Goal: Transaction & Acquisition: Download file/media

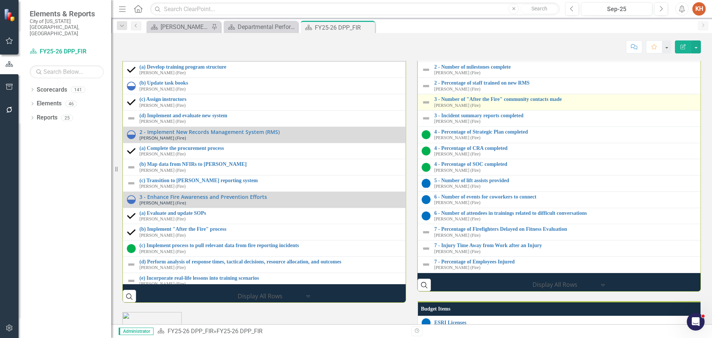
scroll to position [1135, 0]
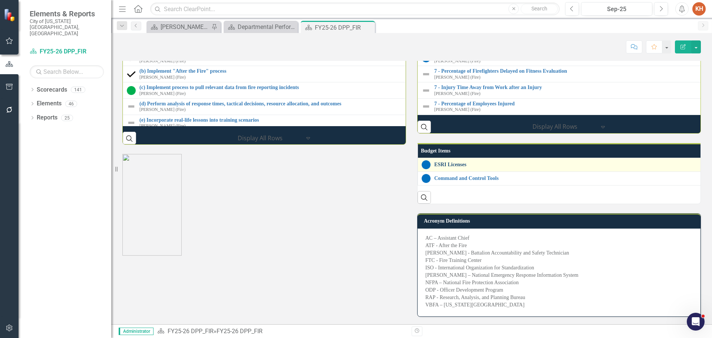
click at [457, 167] on link "ESRI Licenses" at bounding box center [568, 165] width 267 height 6
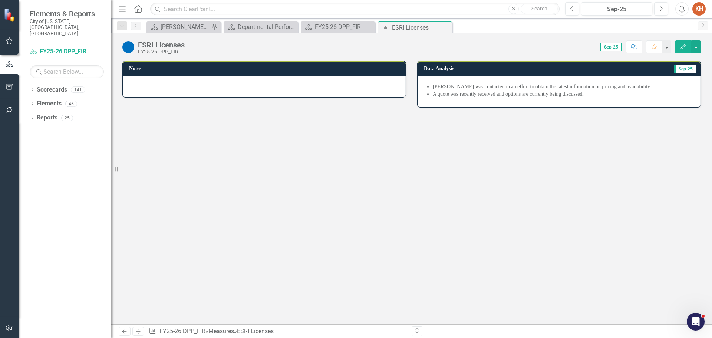
click at [433, 88] on li "[PERSON_NAME] was contacted in an effort to obtain the latest information on pr…" at bounding box center [563, 86] width 260 height 7
click at [447, 87] on li "[PERSON_NAME] was contacted in an effort to obtain the latest information on pr…" at bounding box center [563, 86] width 260 height 7
click at [491, 92] on li "A quote was recently received and options are currently being discussed." at bounding box center [563, 94] width 260 height 7
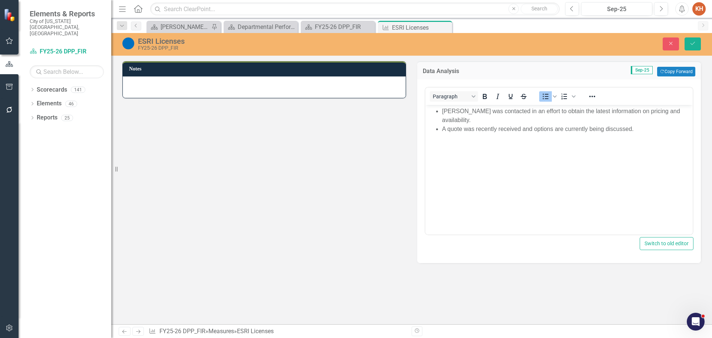
click at [515, 125] on li "A quote was recently received and options are currently being discussed." at bounding box center [566, 129] width 249 height 9
click at [671, 40] on button "Close" at bounding box center [671, 43] width 16 height 13
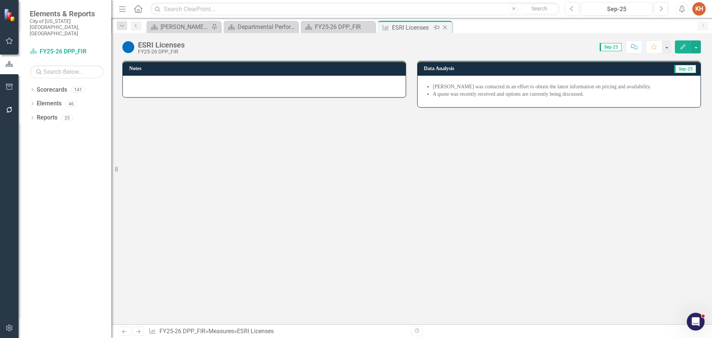
click at [442, 27] on icon "Close" at bounding box center [445, 27] width 7 height 6
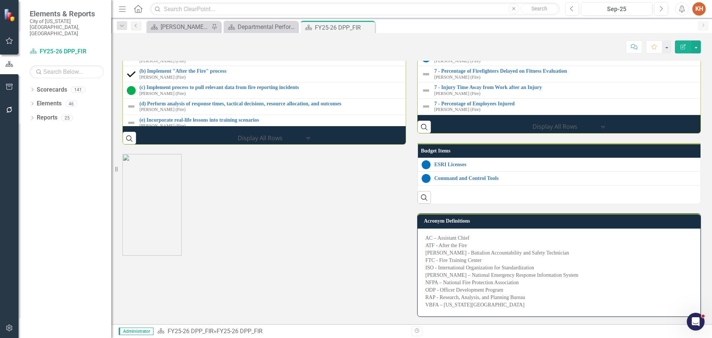
scroll to position [1231, 0]
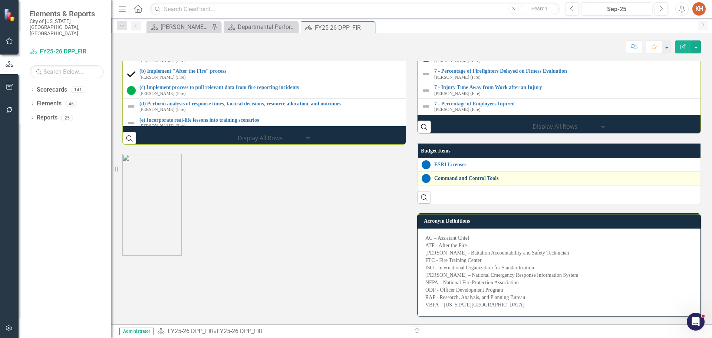
click at [479, 176] on link "Command and Control Tools" at bounding box center [712, 179] width 554 height 6
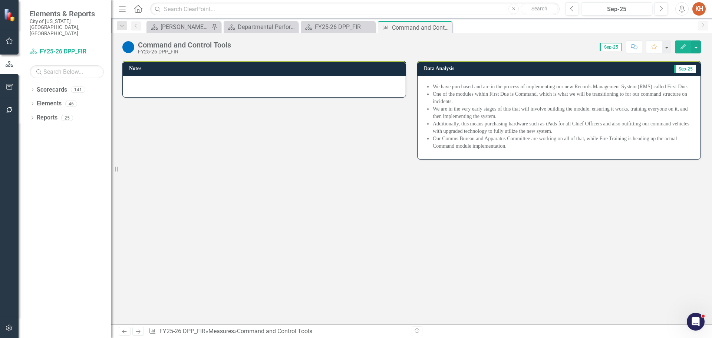
click at [457, 113] on li "We are in the very early stages of this that will involve building the module, …" at bounding box center [563, 112] width 260 height 15
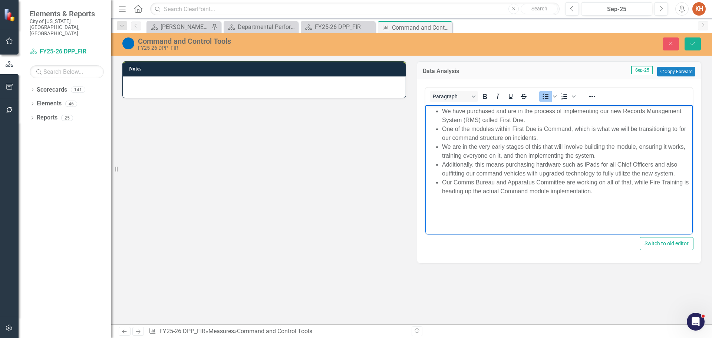
click at [484, 153] on li "We are in the very early stages of this that will involve building the module, …" at bounding box center [566, 151] width 249 height 18
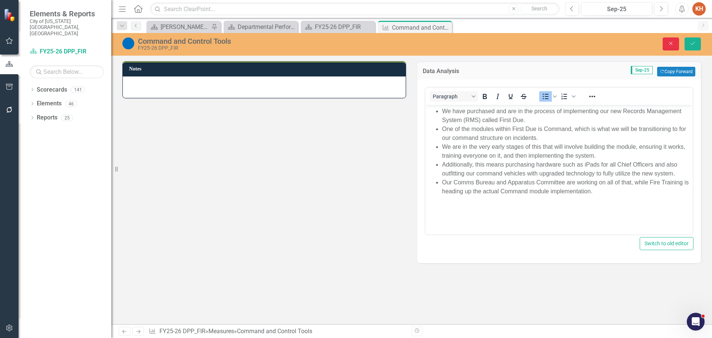
click at [672, 43] on icon "Close" at bounding box center [671, 43] width 7 height 5
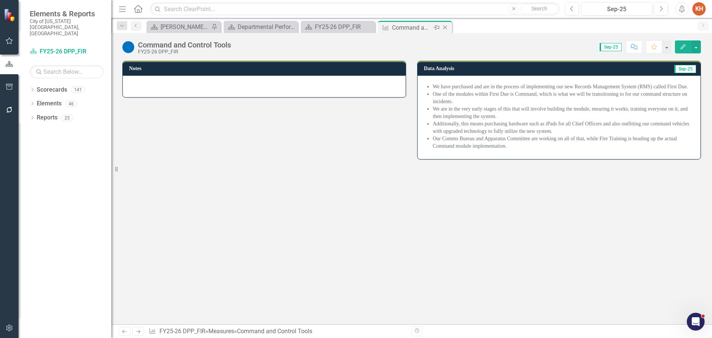
click at [448, 26] on icon "Close" at bounding box center [445, 27] width 7 height 6
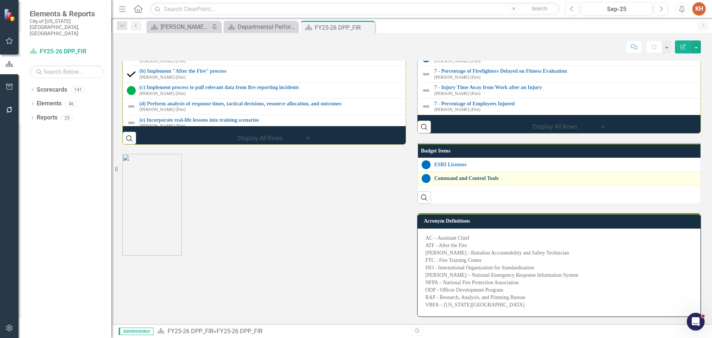
scroll to position [1231, 0]
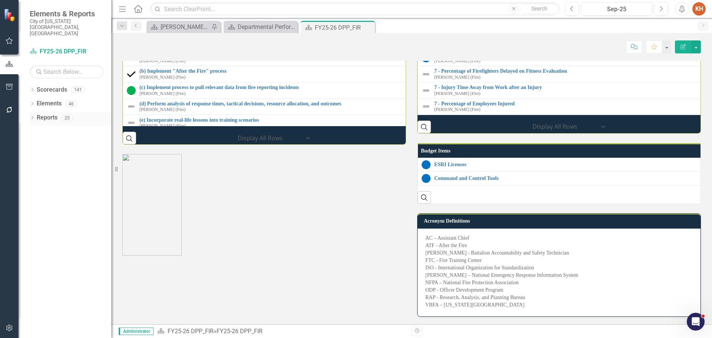
click at [47, 114] on link "Reports" at bounding box center [47, 118] width 21 height 9
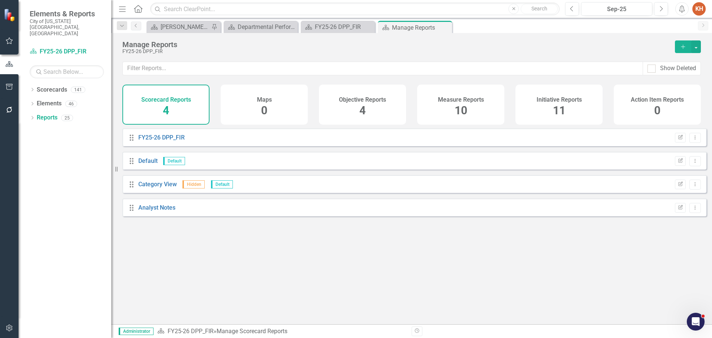
click at [559, 99] on h4 "Initiative Reports" at bounding box center [559, 99] width 45 height 7
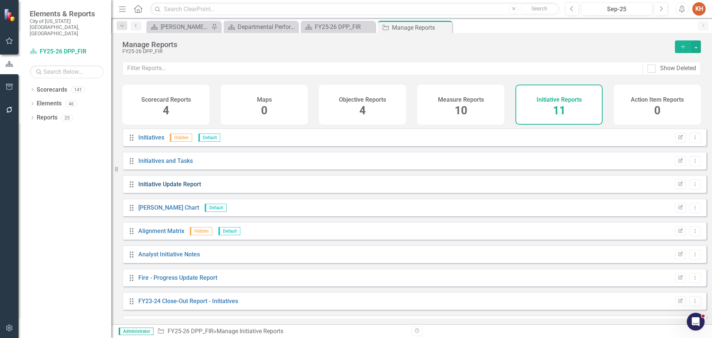
click at [171, 188] on link "Initiative Update Report" at bounding box center [169, 184] width 63 height 7
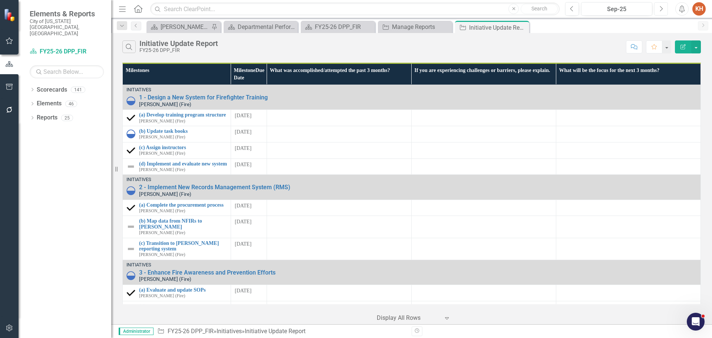
click at [662, 10] on icon "Next" at bounding box center [661, 9] width 4 height 7
click at [523, 27] on icon "Close" at bounding box center [522, 27] width 7 height 6
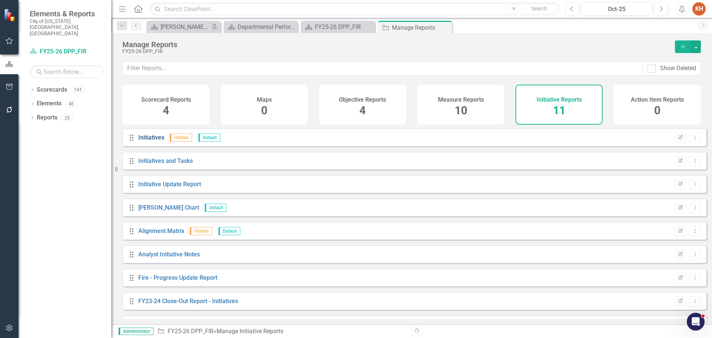
click at [152, 141] on link "Initiatives" at bounding box center [151, 137] width 26 height 7
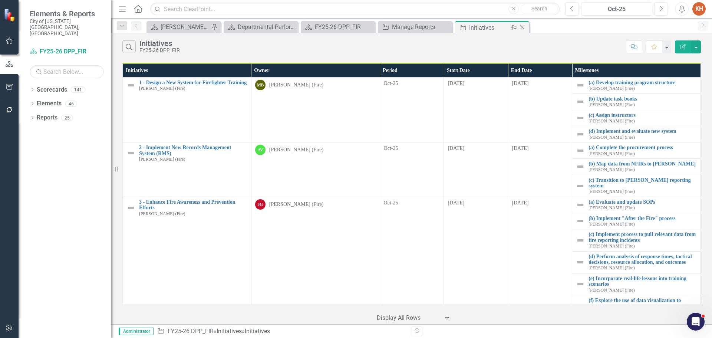
click at [523, 27] on icon at bounding box center [523, 28] width 4 height 4
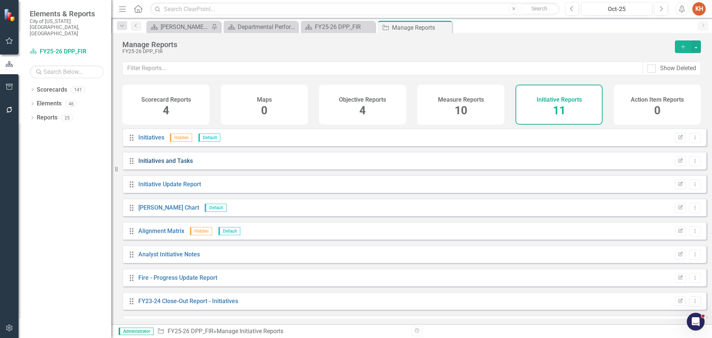
click at [176, 164] on link "Initiatives and Tasks" at bounding box center [165, 160] width 55 height 7
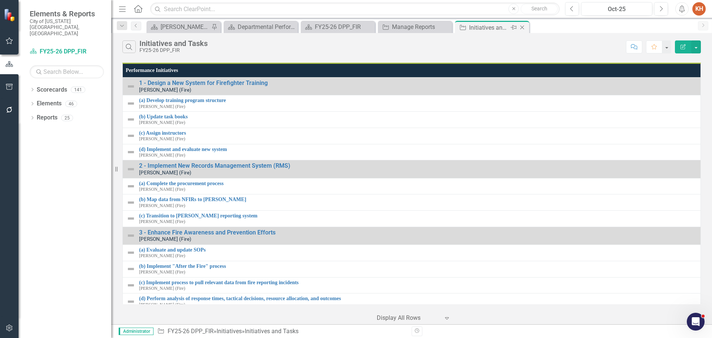
click at [523, 25] on icon "Close" at bounding box center [522, 27] width 7 height 6
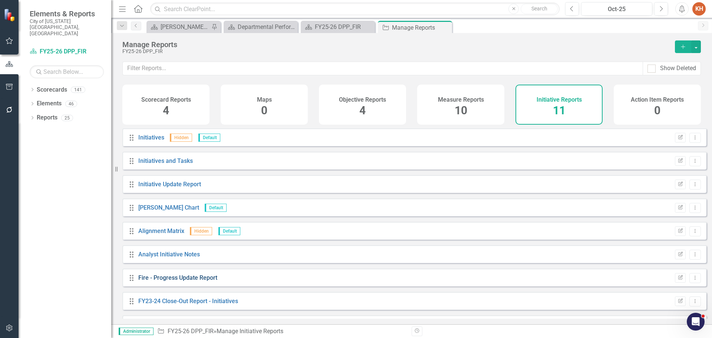
click at [207, 281] on link "Fire - Progress Update Report" at bounding box center [177, 277] width 79 height 7
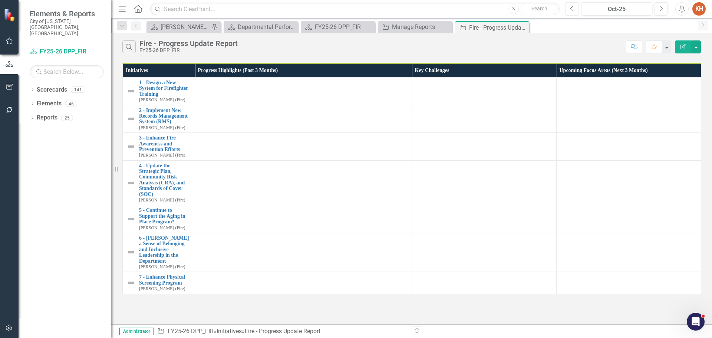
click at [571, 8] on icon "Previous" at bounding box center [572, 9] width 4 height 7
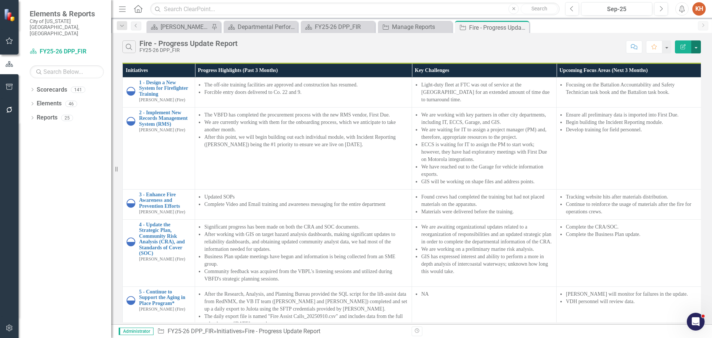
click at [699, 47] on button "button" at bounding box center [697, 46] width 10 height 13
click at [677, 75] on link "PDF Export to PDF" at bounding box center [671, 76] width 59 height 14
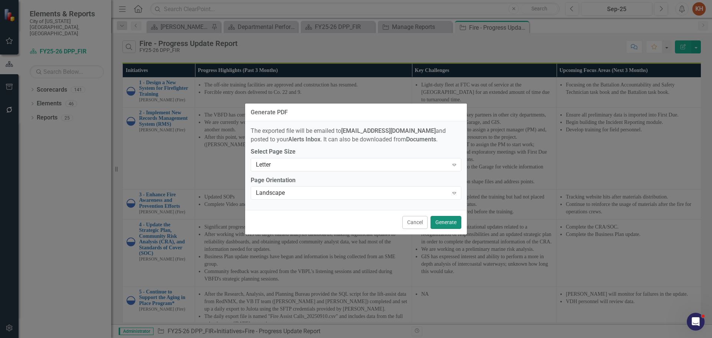
click at [449, 224] on button "Generate" at bounding box center [446, 222] width 31 height 13
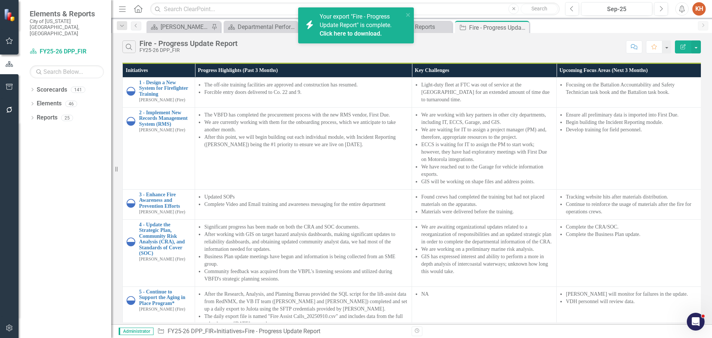
click at [358, 17] on span "Your export "Fire - Progress Update Report" is complete. Click here to download." at bounding box center [361, 25] width 82 height 25
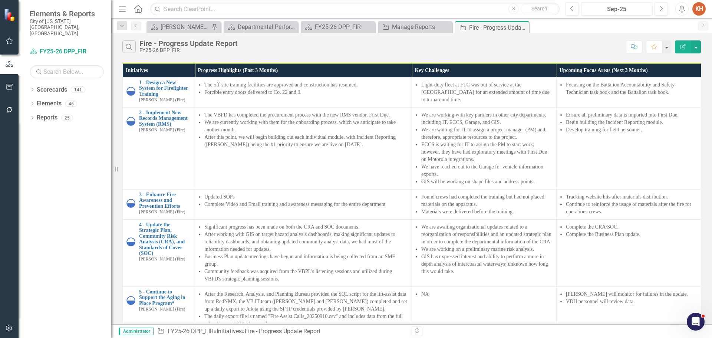
click at [681, 8] on icon "Alerts" at bounding box center [682, 8] width 8 height 7
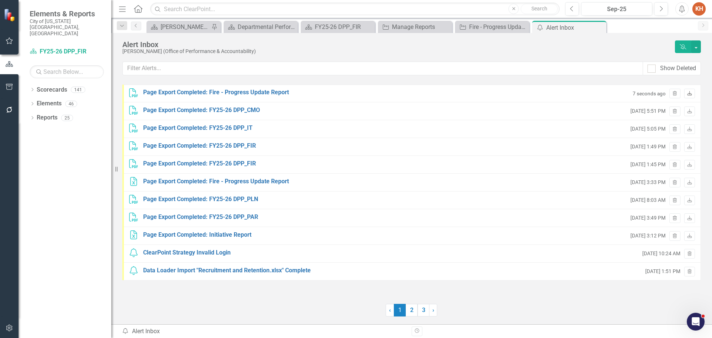
click at [691, 94] on icon "Download" at bounding box center [690, 94] width 6 height 4
drag, startPoint x: 598, startPoint y: 27, endPoint x: 592, endPoint y: 27, distance: 6.3
click at [0, 0] on icon "Close" at bounding box center [0, 0] width 0 height 0
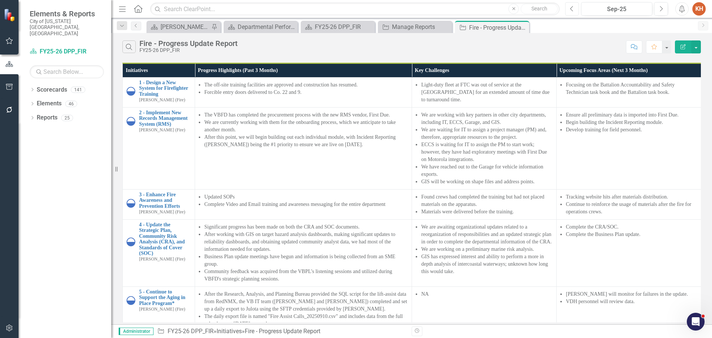
click at [574, 9] on icon "Previous" at bounding box center [572, 9] width 4 height 7
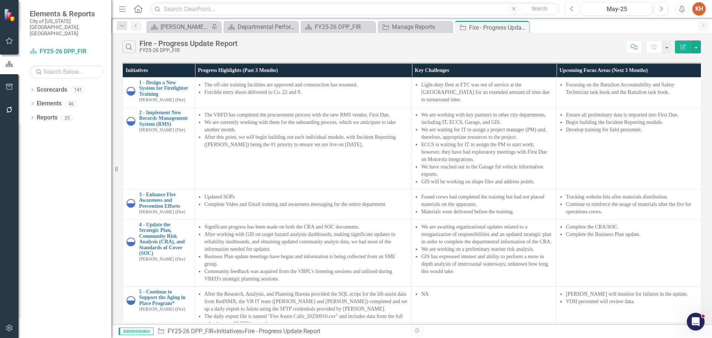
click at [574, 9] on icon "Previous" at bounding box center [572, 9] width 4 height 7
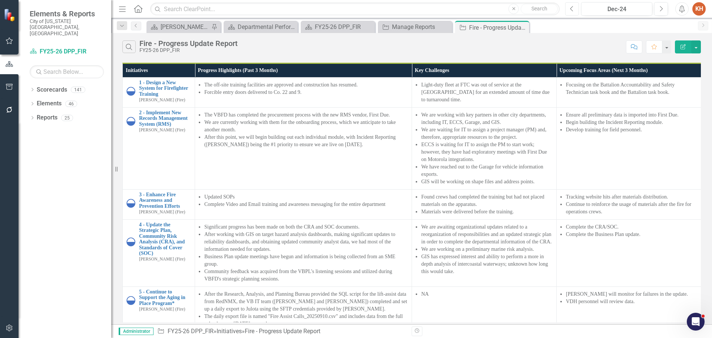
click at [574, 9] on icon "Previous" at bounding box center [572, 9] width 4 height 7
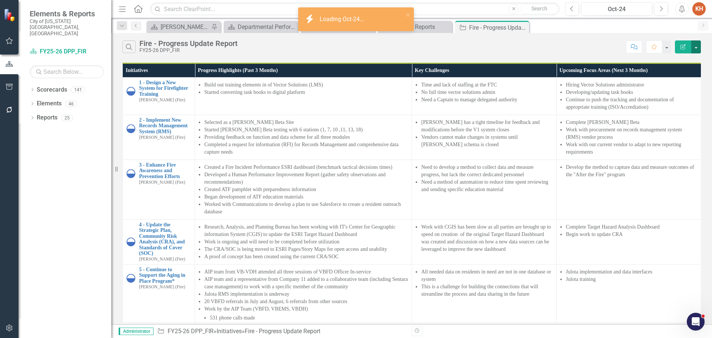
click at [698, 48] on button "button" at bounding box center [697, 46] width 10 height 13
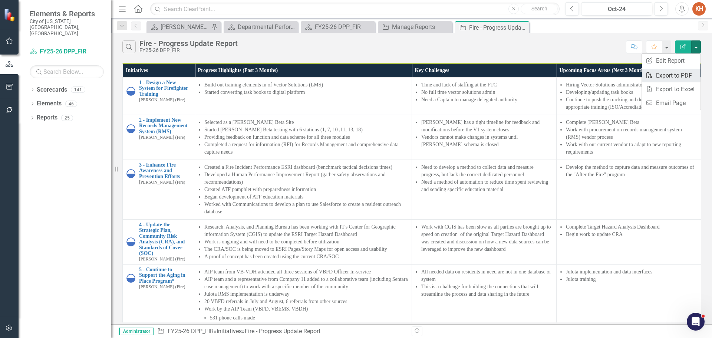
click at [677, 76] on link "PDF Export to PDF" at bounding box center [671, 76] width 59 height 14
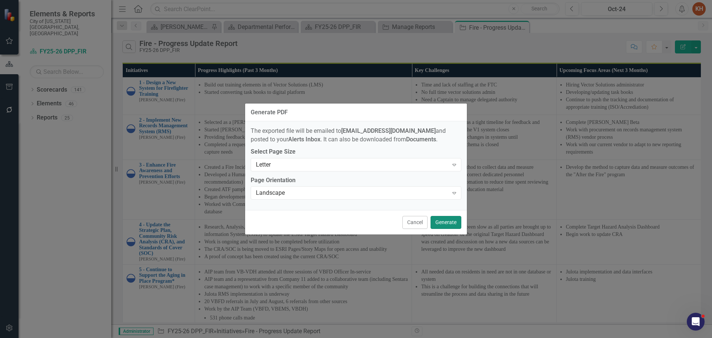
click at [447, 220] on button "Generate" at bounding box center [446, 222] width 31 height 13
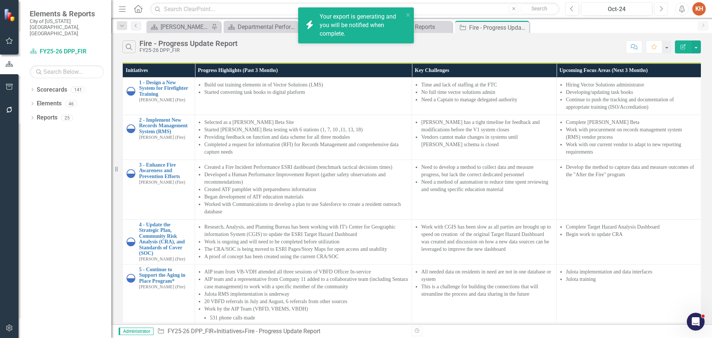
click at [660, 7] on icon "Next" at bounding box center [661, 9] width 4 height 7
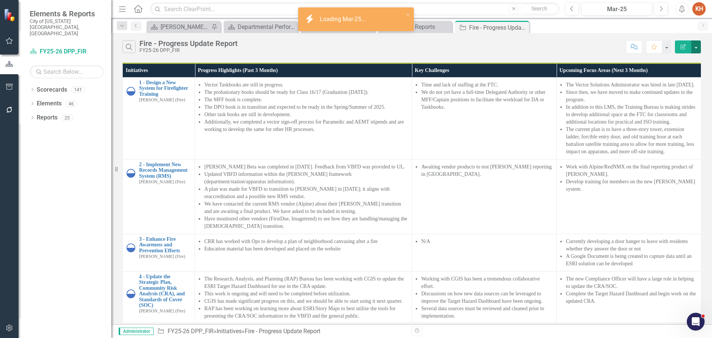
click at [698, 45] on button "button" at bounding box center [697, 46] width 10 height 13
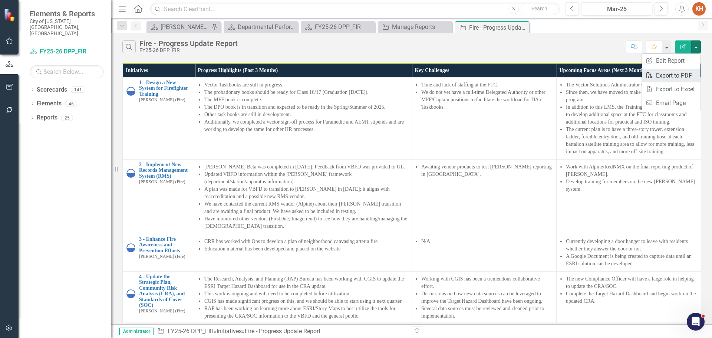
click at [681, 76] on link "PDF Export to PDF" at bounding box center [671, 76] width 59 height 14
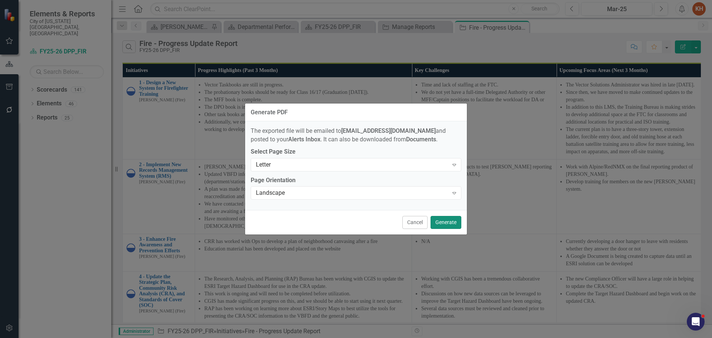
click at [442, 223] on button "Generate" at bounding box center [446, 222] width 31 height 13
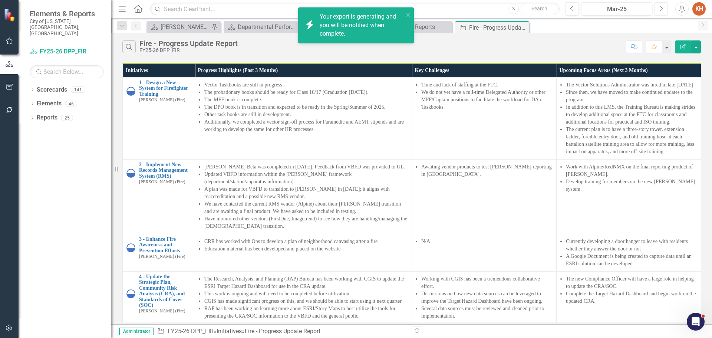
click at [660, 9] on icon "Next" at bounding box center [661, 9] width 4 height 7
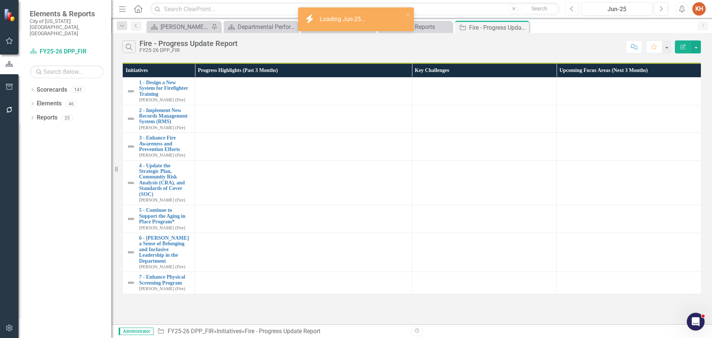
click at [572, 9] on icon "Previous" at bounding box center [572, 9] width 4 height 7
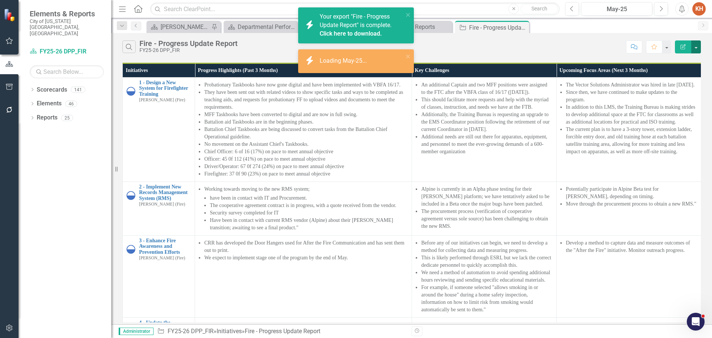
click at [696, 47] on button "button" at bounding box center [697, 46] width 10 height 13
click at [679, 77] on link "PDF Export to PDF" at bounding box center [671, 76] width 59 height 14
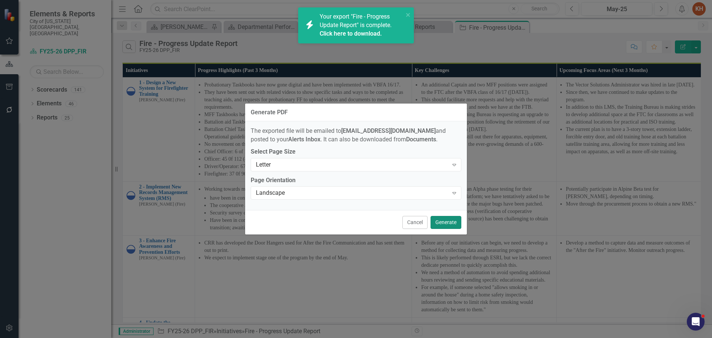
click at [436, 220] on button "Generate" at bounding box center [446, 222] width 31 height 13
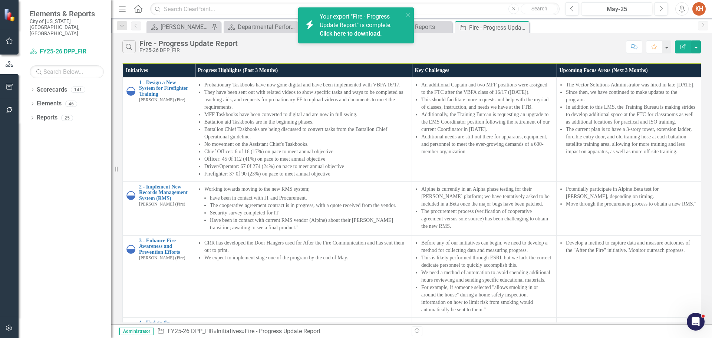
click at [683, 9] on icon "Alerts" at bounding box center [682, 8] width 8 height 7
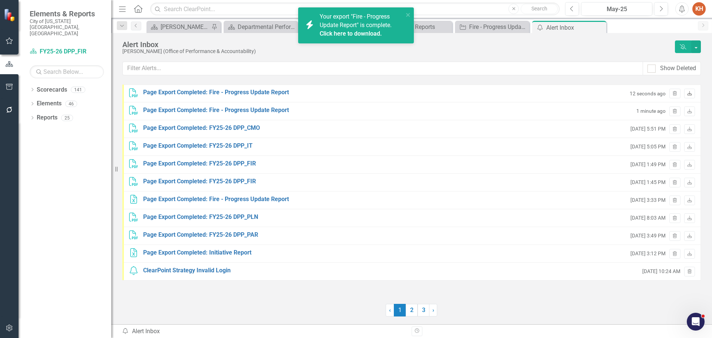
click at [691, 92] on icon "Download" at bounding box center [690, 94] width 6 height 4
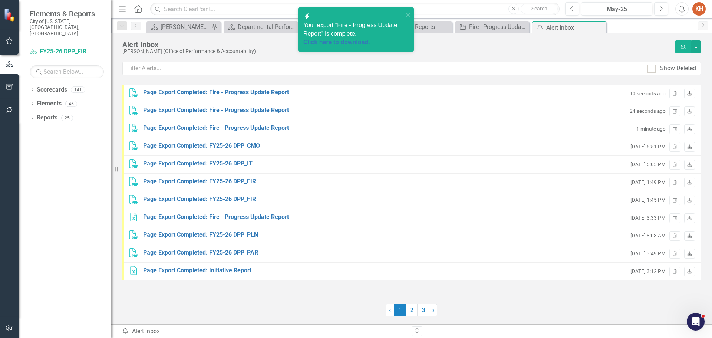
click at [690, 92] on icon "Download" at bounding box center [690, 94] width 6 height 4
click at [617, 55] on div "Alert Inbox Kenny Hirsch (Office of Performance & Accountability) Dismiss Alert…" at bounding box center [411, 164] width 601 height 262
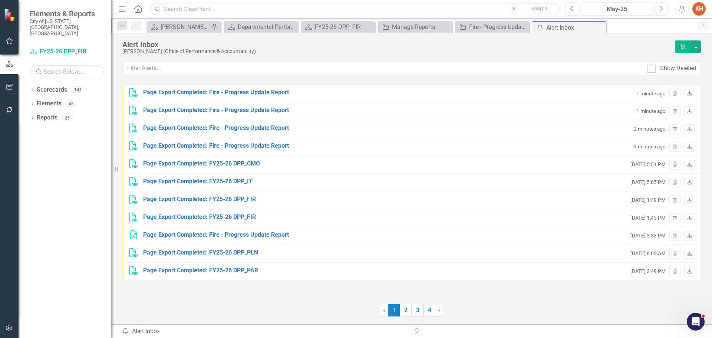
click at [691, 95] on icon "Download" at bounding box center [690, 94] width 6 height 4
click at [600, 27] on icon "Close" at bounding box center [599, 27] width 7 height 6
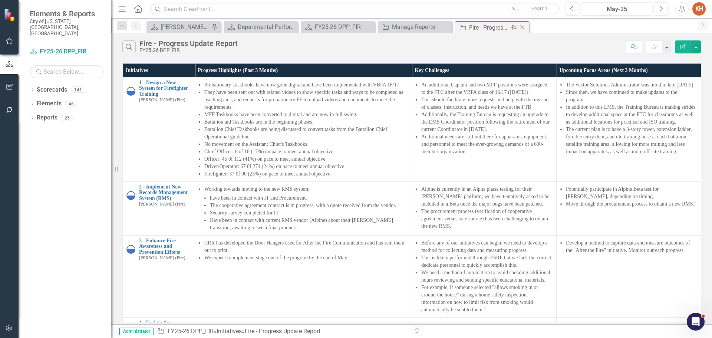
click at [524, 27] on icon "Close" at bounding box center [522, 27] width 7 height 6
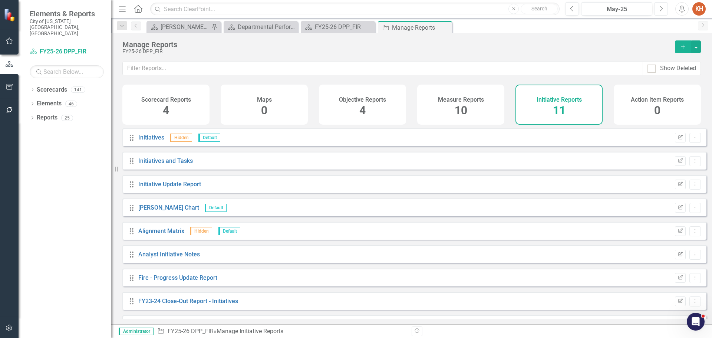
click at [662, 8] on icon "button" at bounding box center [662, 8] width 3 height 5
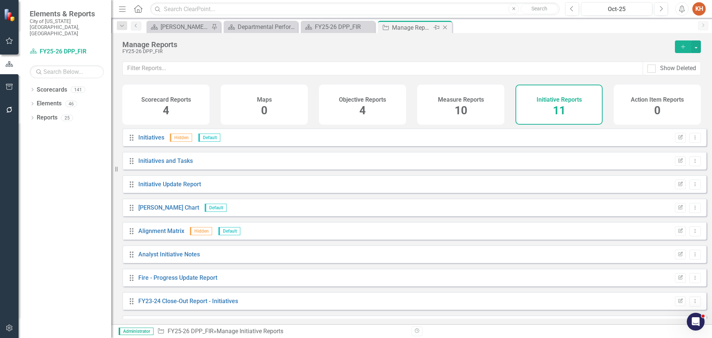
click at [445, 28] on icon at bounding box center [445, 28] width 4 height 4
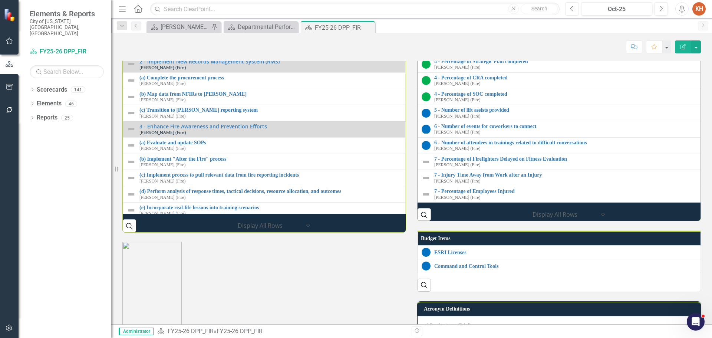
click at [573, 10] on icon "Previous" at bounding box center [572, 9] width 4 height 7
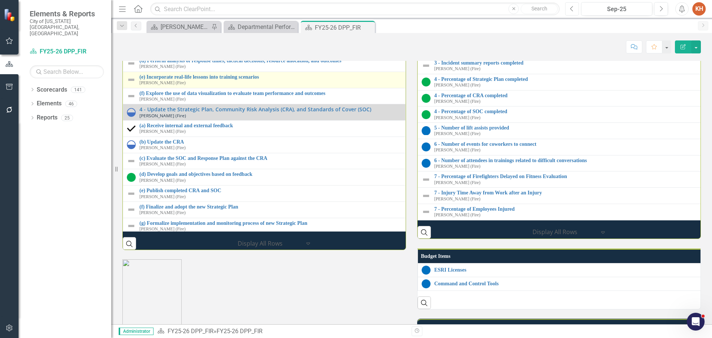
scroll to position [223, 0]
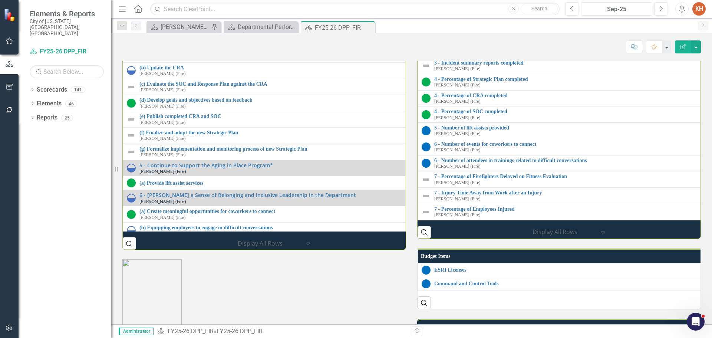
click at [180, 38] on link "4 - Update the Strategic Plan, Community Risk Analysis (CRA), and Standards of …" at bounding box center [271, 35] width 262 height 6
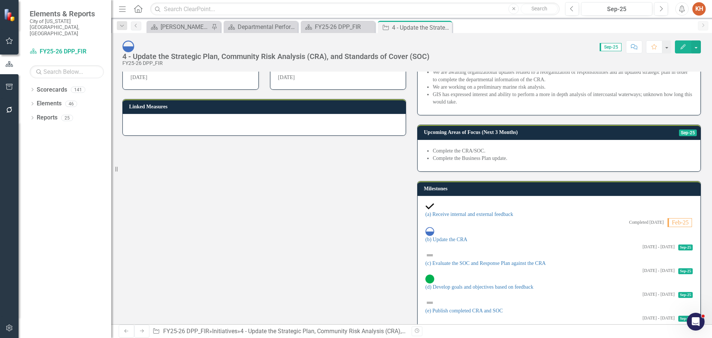
scroll to position [186, 0]
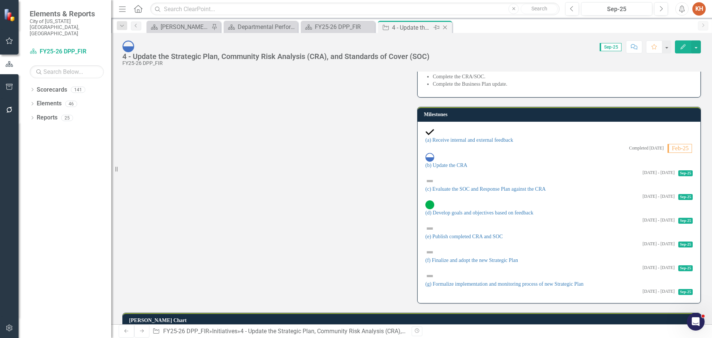
click at [445, 28] on icon "Close" at bounding box center [445, 27] width 7 height 6
